Goal: Task Accomplishment & Management: Manage account settings

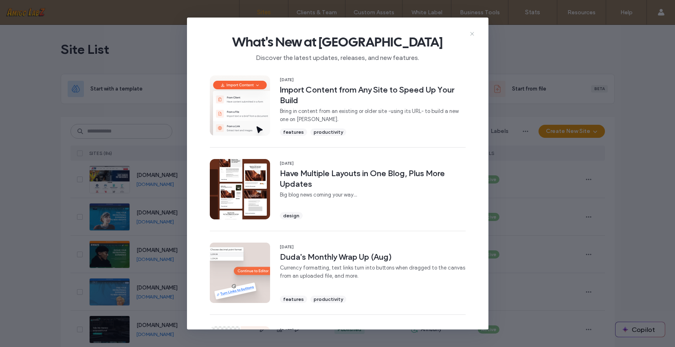
click at [474, 33] on icon at bounding box center [472, 34] width 7 height 7
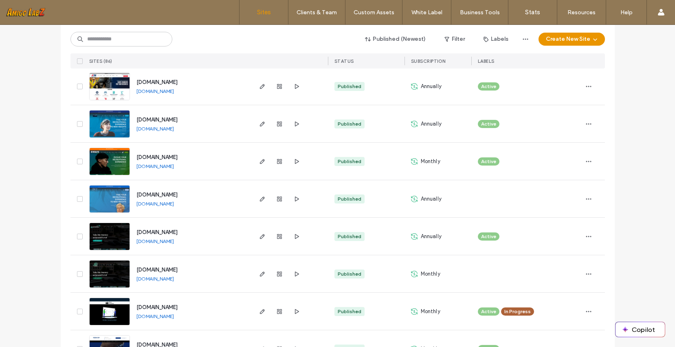
scroll to position [94, 0]
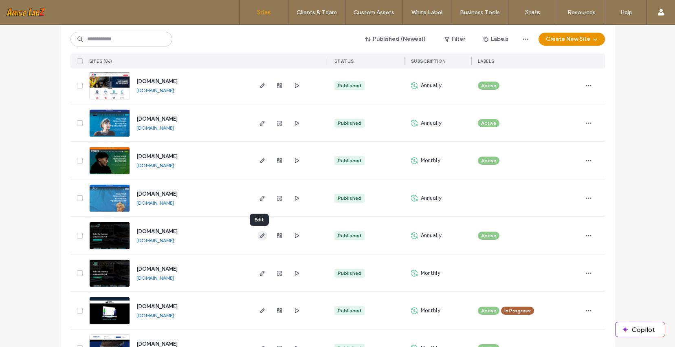
click at [260, 234] on use "button" at bounding box center [262, 235] width 5 height 5
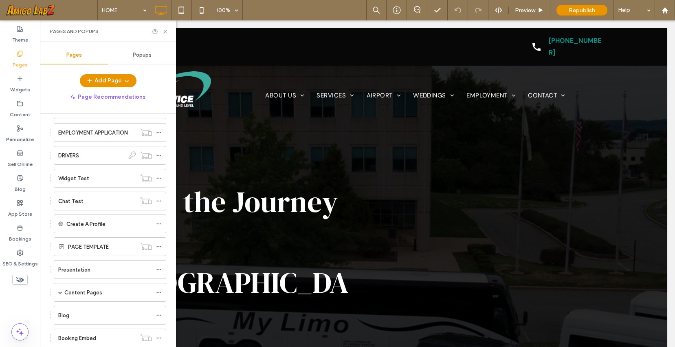
scroll to position [662, 0]
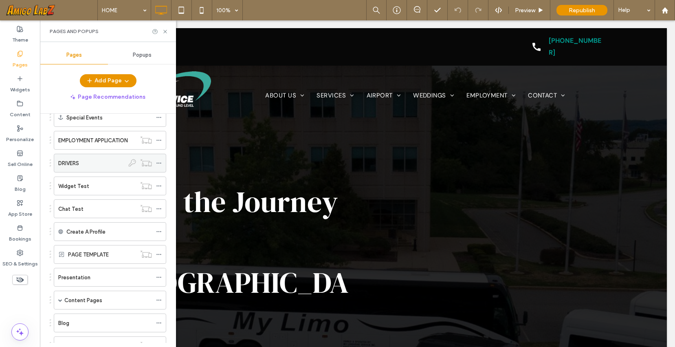
click at [82, 160] on div "DRIVERS" at bounding box center [91, 163] width 66 height 9
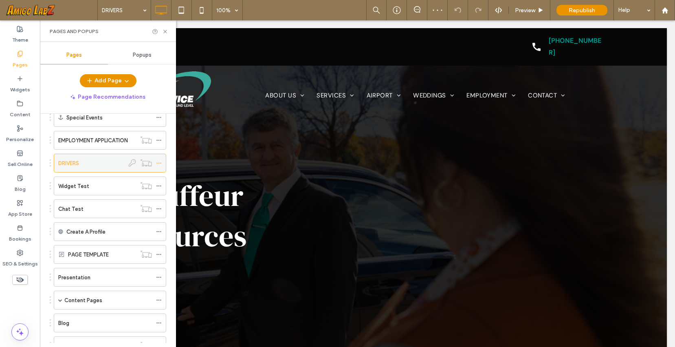
click at [159, 163] on icon at bounding box center [159, 163] width 6 height 6
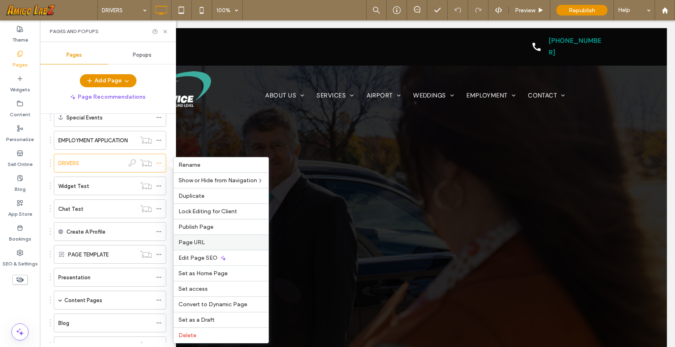
click at [193, 239] on span "Page URL" at bounding box center [192, 242] width 26 height 7
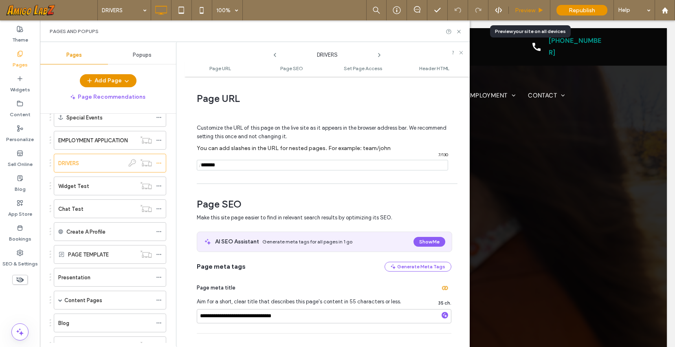
click at [527, 11] on span "Preview" at bounding box center [525, 10] width 20 height 7
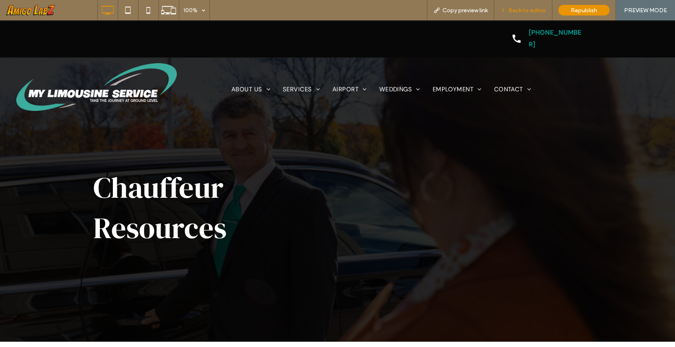
click at [527, 10] on span "Back to editor" at bounding box center [528, 10] width 38 height 7
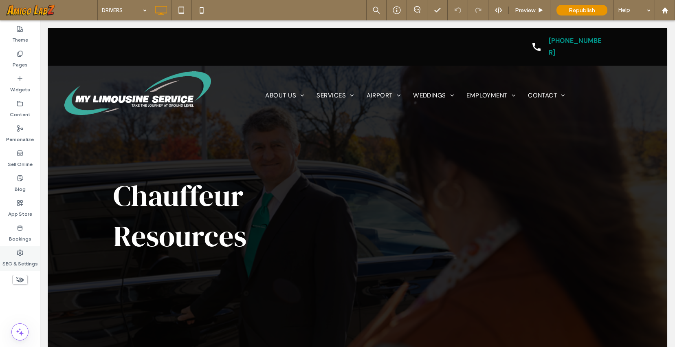
click at [24, 260] on label "SEO & Settings" at bounding box center [19, 261] width 35 height 11
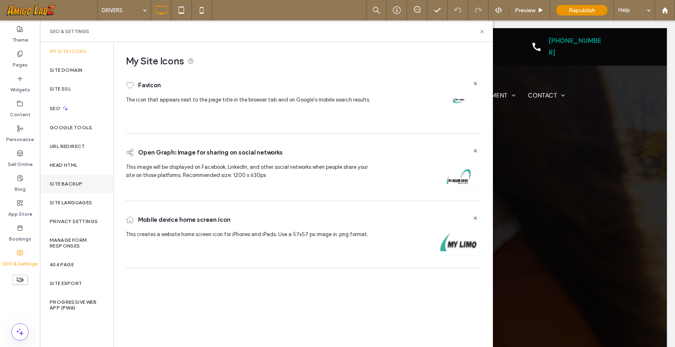
click at [68, 181] on label "Site Backup" at bounding box center [66, 184] width 33 height 6
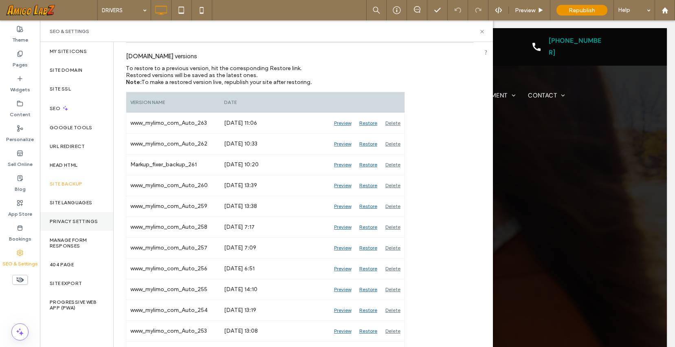
scroll to position [89, 0]
click at [65, 263] on label "404 Page" at bounding box center [62, 265] width 24 height 6
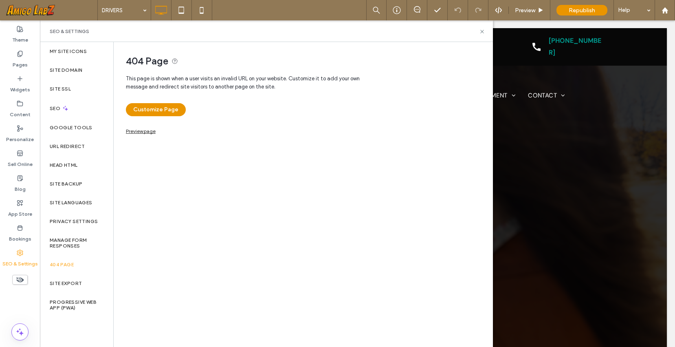
click at [140, 131] on link "Preview page" at bounding box center [141, 130] width 30 height 4
drag, startPoint x: 17, startPoint y: 57, endPoint x: 73, endPoint y: 140, distance: 99.7
click at [17, 57] on label "Pages" at bounding box center [20, 62] width 15 height 11
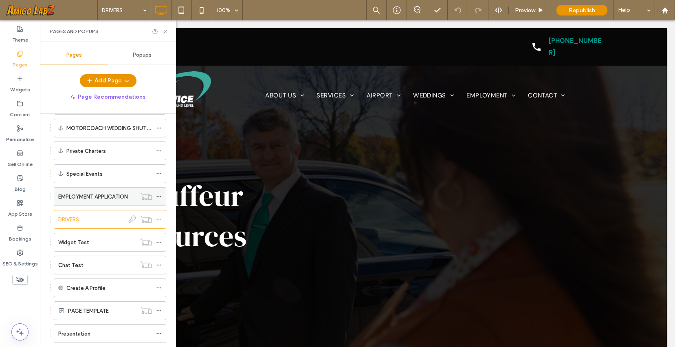
scroll to position [607, 0]
click at [159, 218] on icon at bounding box center [159, 218] width 6 height 6
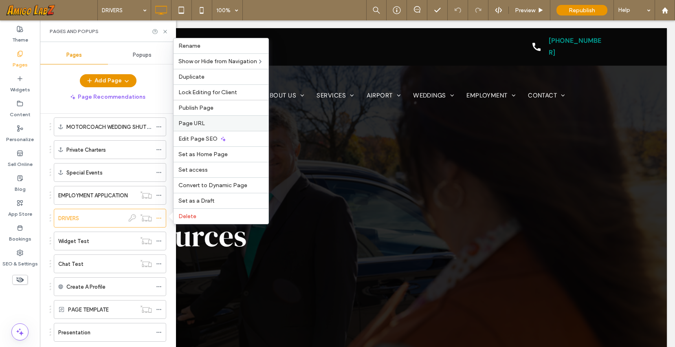
click at [196, 124] on span "Page URL" at bounding box center [192, 123] width 26 height 7
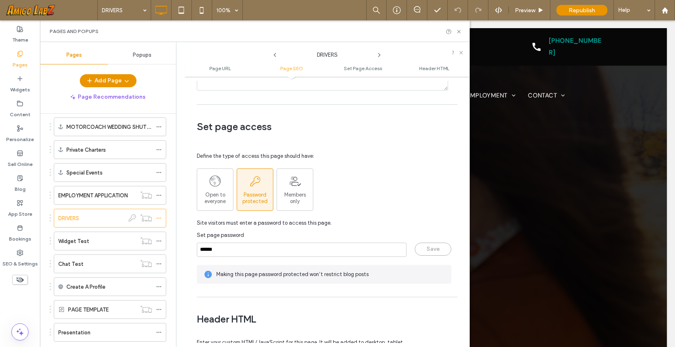
scroll to position [580, 0]
click at [217, 199] on span "Open to everyone" at bounding box center [215, 198] width 36 height 13
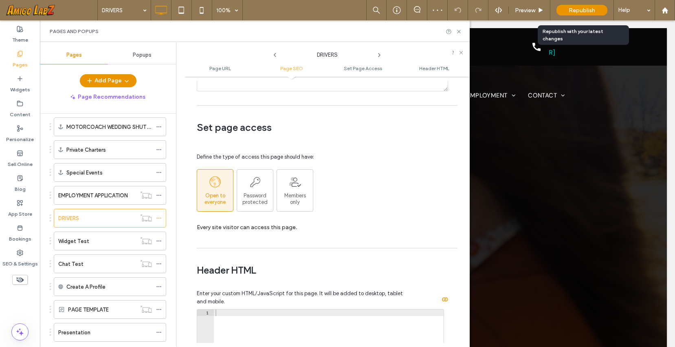
click at [587, 10] on span "Republish" at bounding box center [582, 10] width 26 height 7
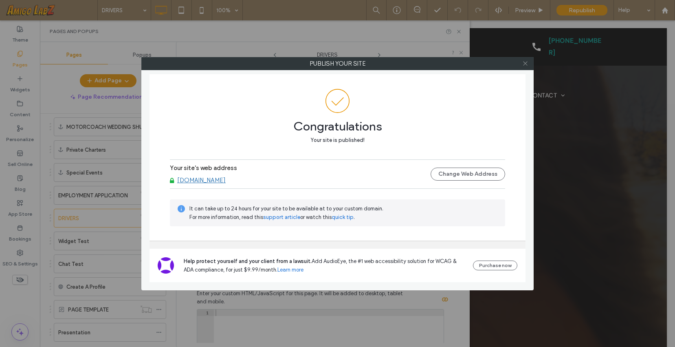
click at [527, 63] on icon at bounding box center [526, 63] width 6 height 6
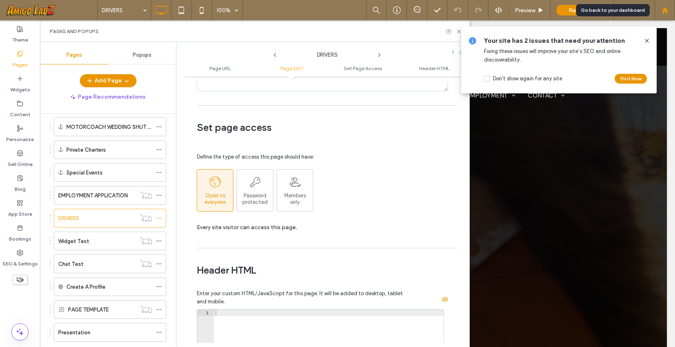
click at [665, 11] on icon at bounding box center [665, 10] width 7 height 7
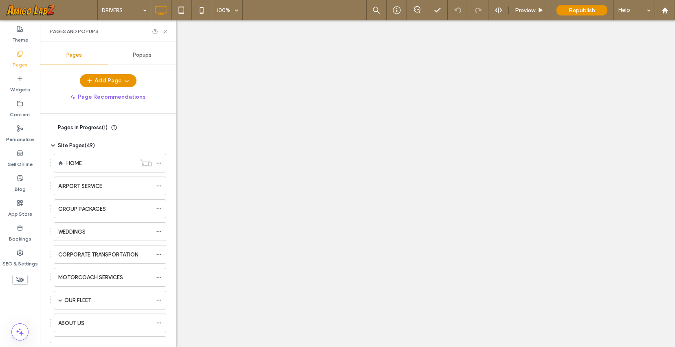
click at [159, 230] on div at bounding box center [337, 173] width 675 height 347
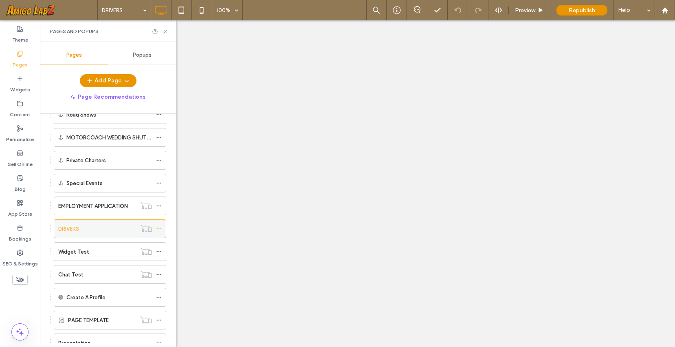
click at [159, 229] on use at bounding box center [159, 228] width 4 height 1
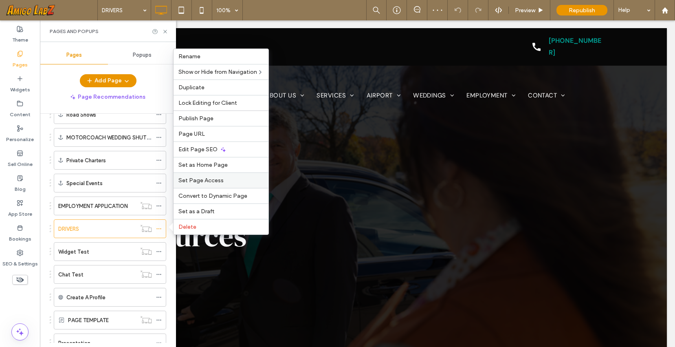
click at [199, 180] on span "Set Page Access" at bounding box center [201, 180] width 45 height 7
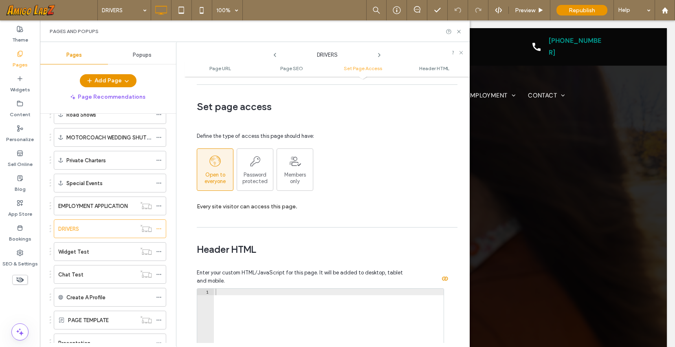
scroll to position [630, 0]
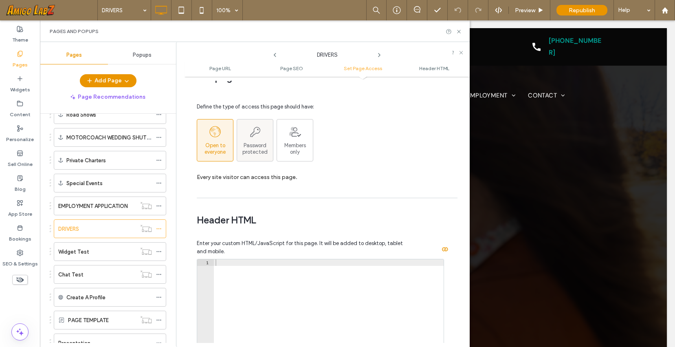
click at [263, 143] on span "Password protected" at bounding box center [255, 148] width 36 height 13
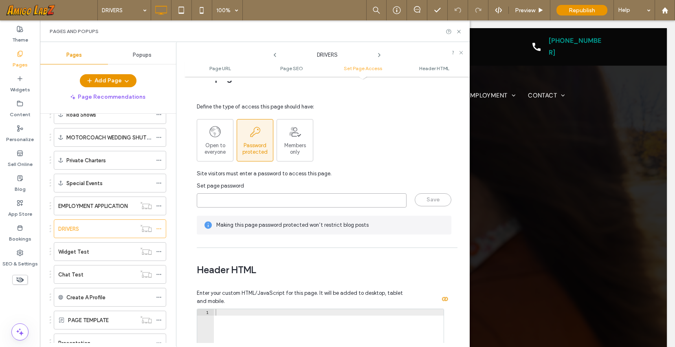
drag, startPoint x: 276, startPoint y: 198, endPoint x: 282, endPoint y: 200, distance: 6.4
click at [276, 198] on input "page-password" at bounding box center [302, 200] width 210 height 14
type input "******"
click at [428, 197] on button "Save" at bounding box center [433, 199] width 37 height 13
click at [584, 13] on span "Republish" at bounding box center [582, 10] width 26 height 7
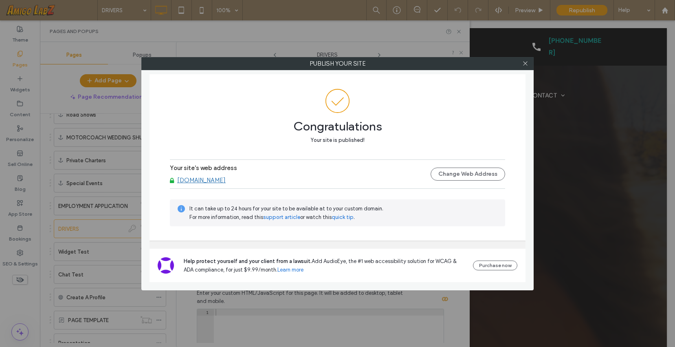
click at [285, 217] on link "support article" at bounding box center [281, 217] width 37 height 8
